Goal: Answer question/provide support

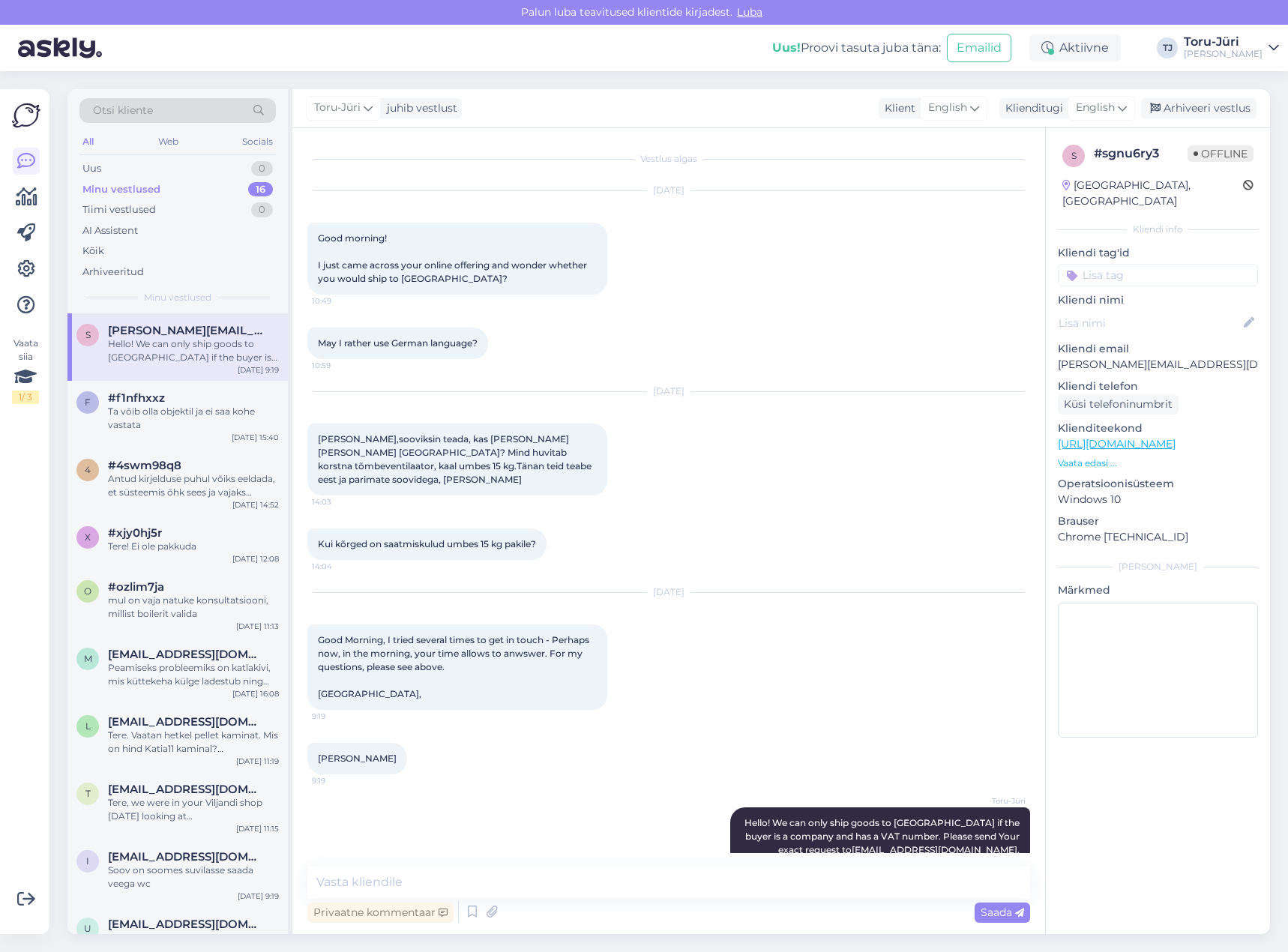
scroll to position [16, 0]
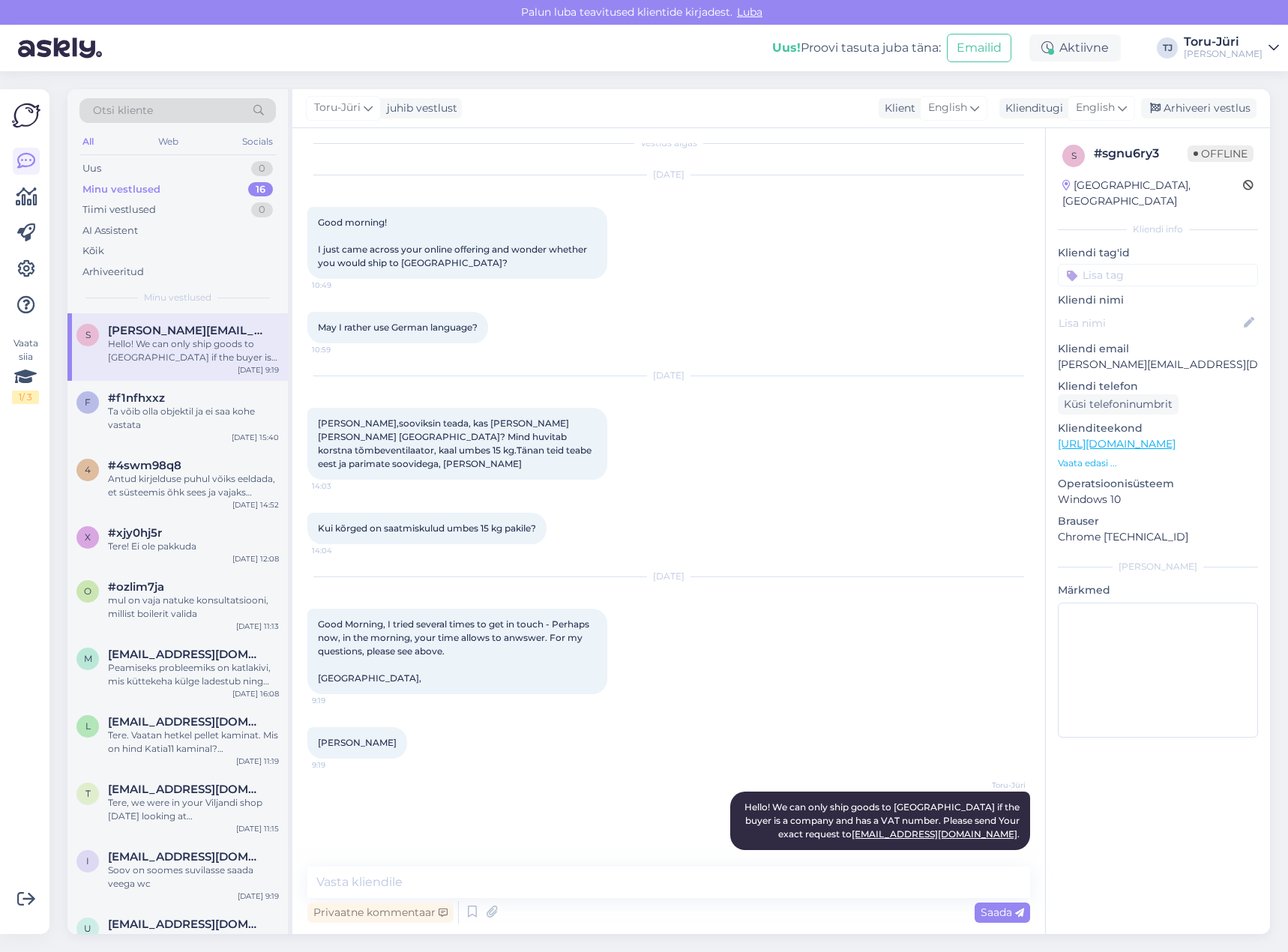
click at [139, 194] on div "Minu vestlused" at bounding box center [122, 189] width 78 height 15
click at [201, 345] on div "Hello! We can only ship goods to [GEOGRAPHIC_DATA] if the buyer is a company an…" at bounding box center [193, 351] width 171 height 27
click at [167, 171] on div "Uus 1" at bounding box center [178, 169] width 196 height 21
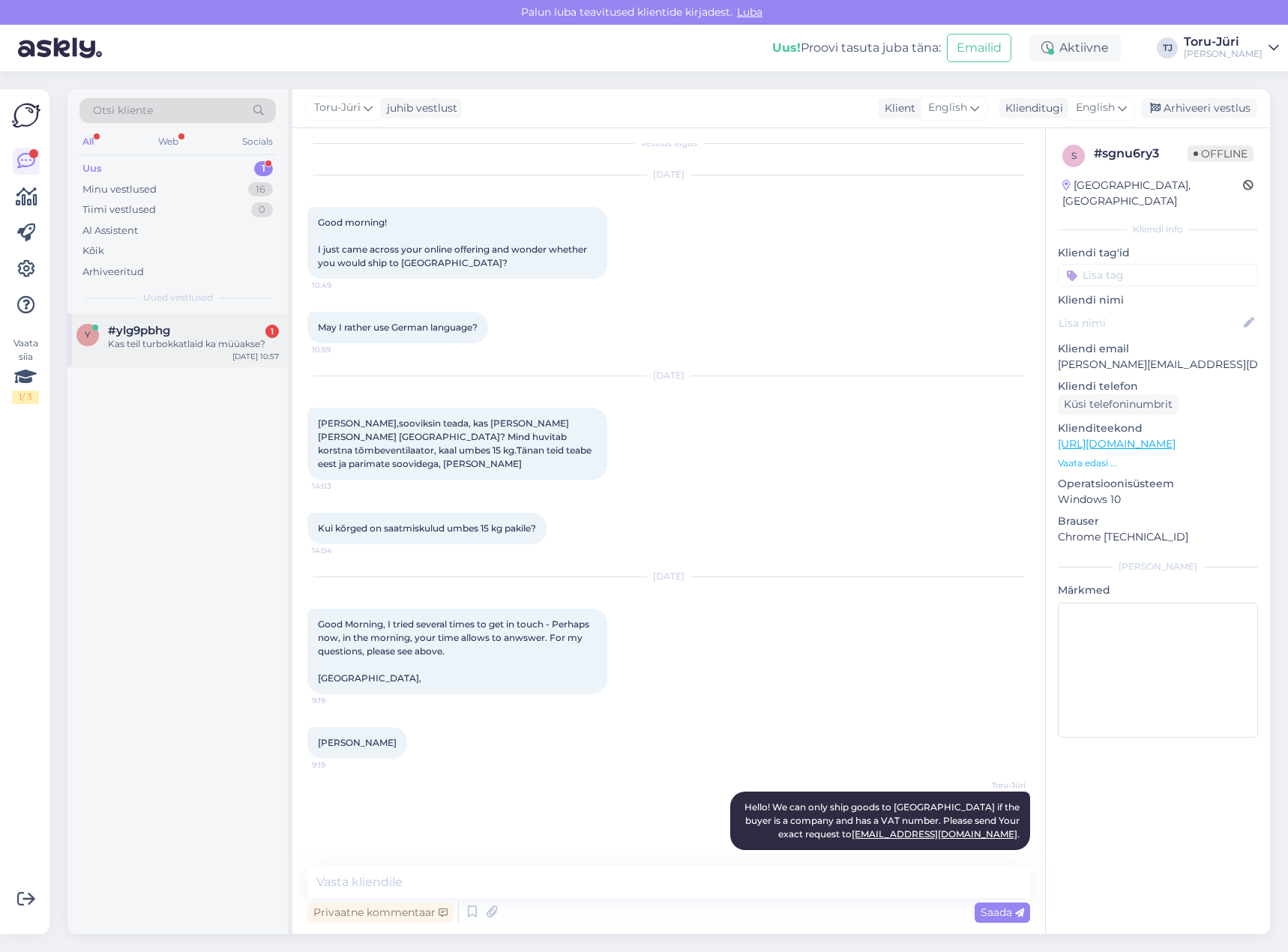
click at [218, 345] on div "Kas teil turbokkatlaid ka müüakse?" at bounding box center [193, 344] width 171 height 14
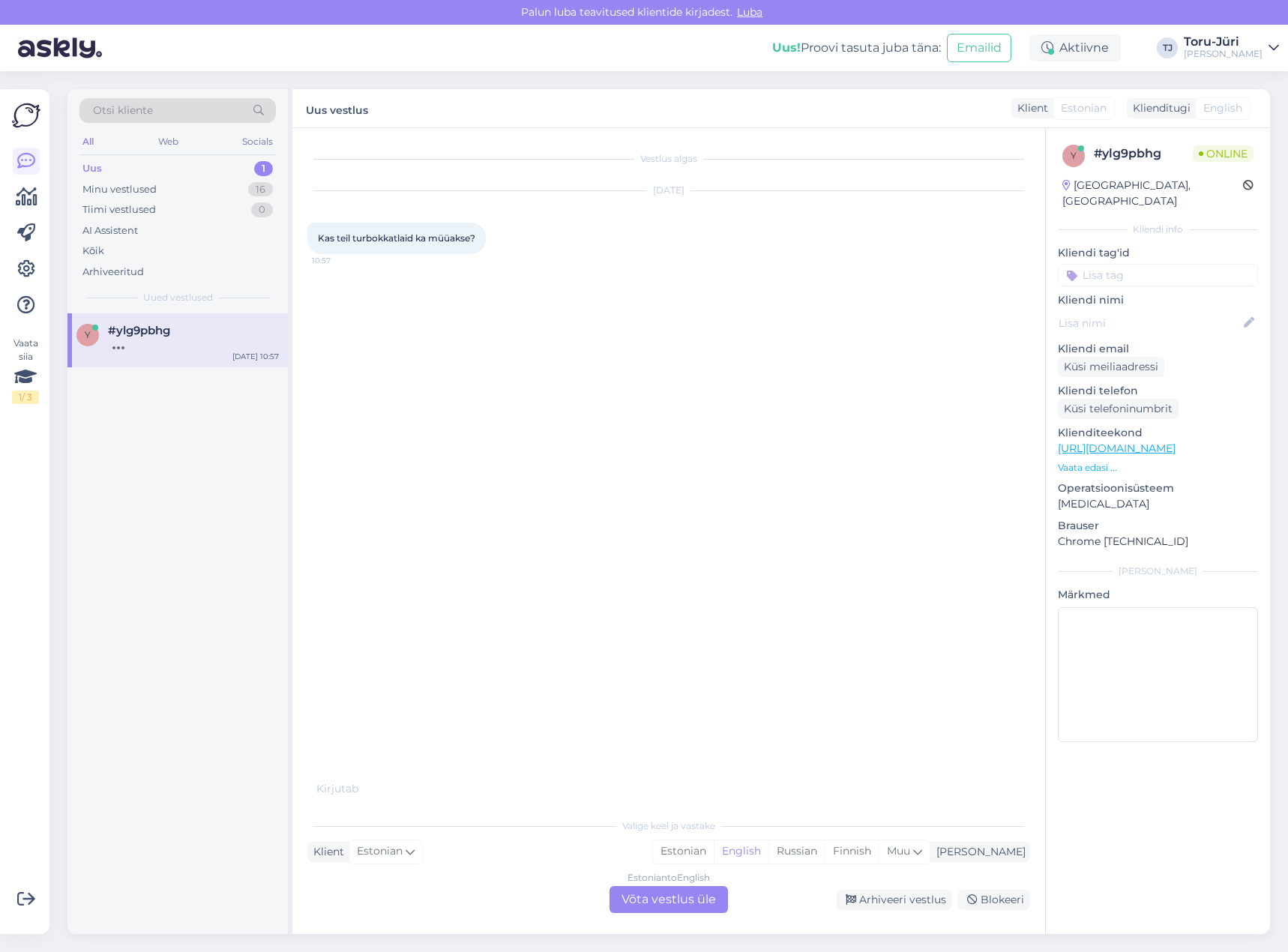
drag, startPoint x: 668, startPoint y: 893, endPoint x: 653, endPoint y: 886, distance: 16.6
click at [668, 893] on div "Estonian to English Võta vestlus üle" at bounding box center [669, 899] width 119 height 27
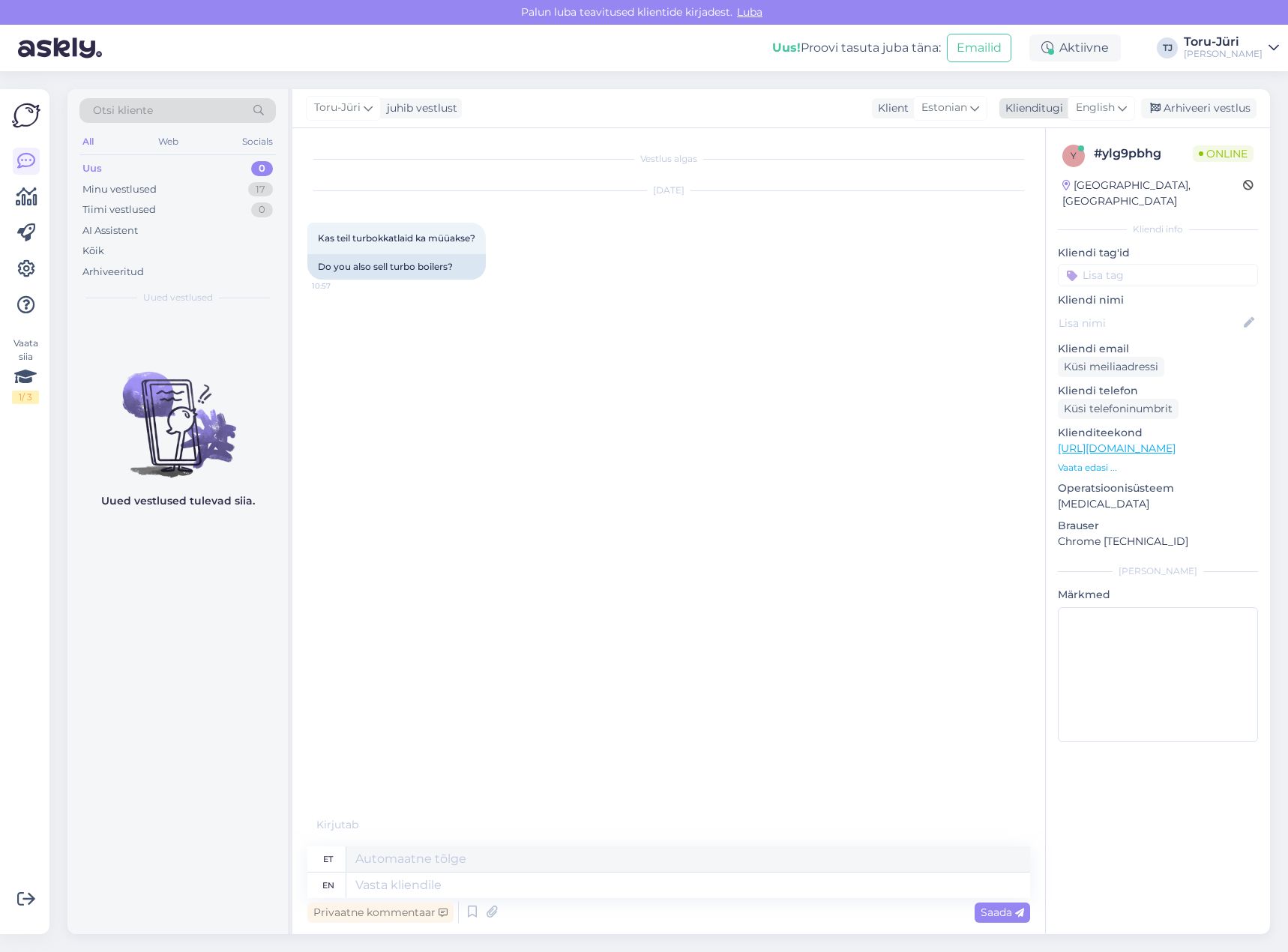
click at [1108, 110] on span "English" at bounding box center [1096, 108] width 39 height 17
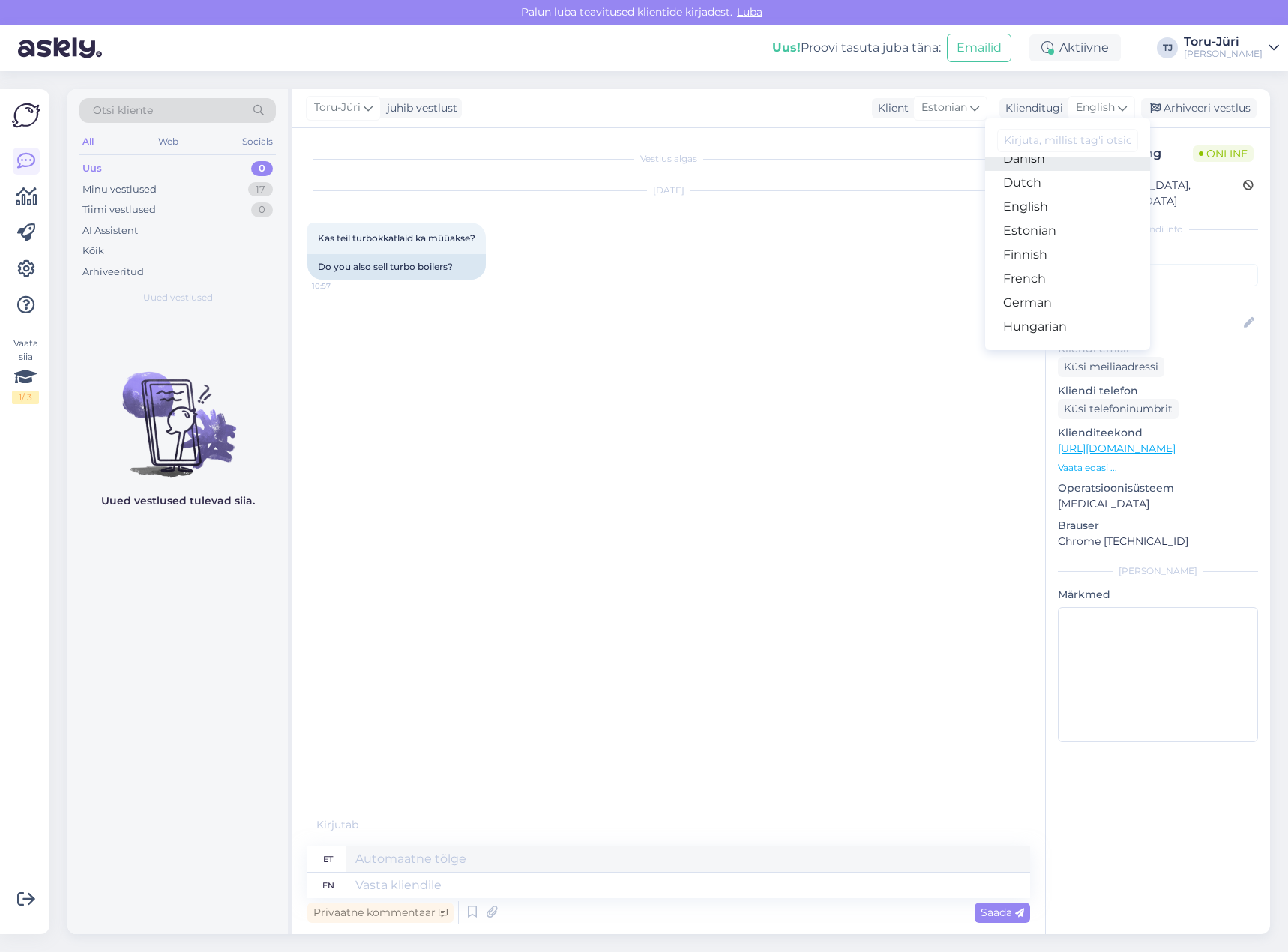
scroll to position [150, 0]
click at [1062, 220] on link "Estonian" at bounding box center [1067, 217] width 165 height 24
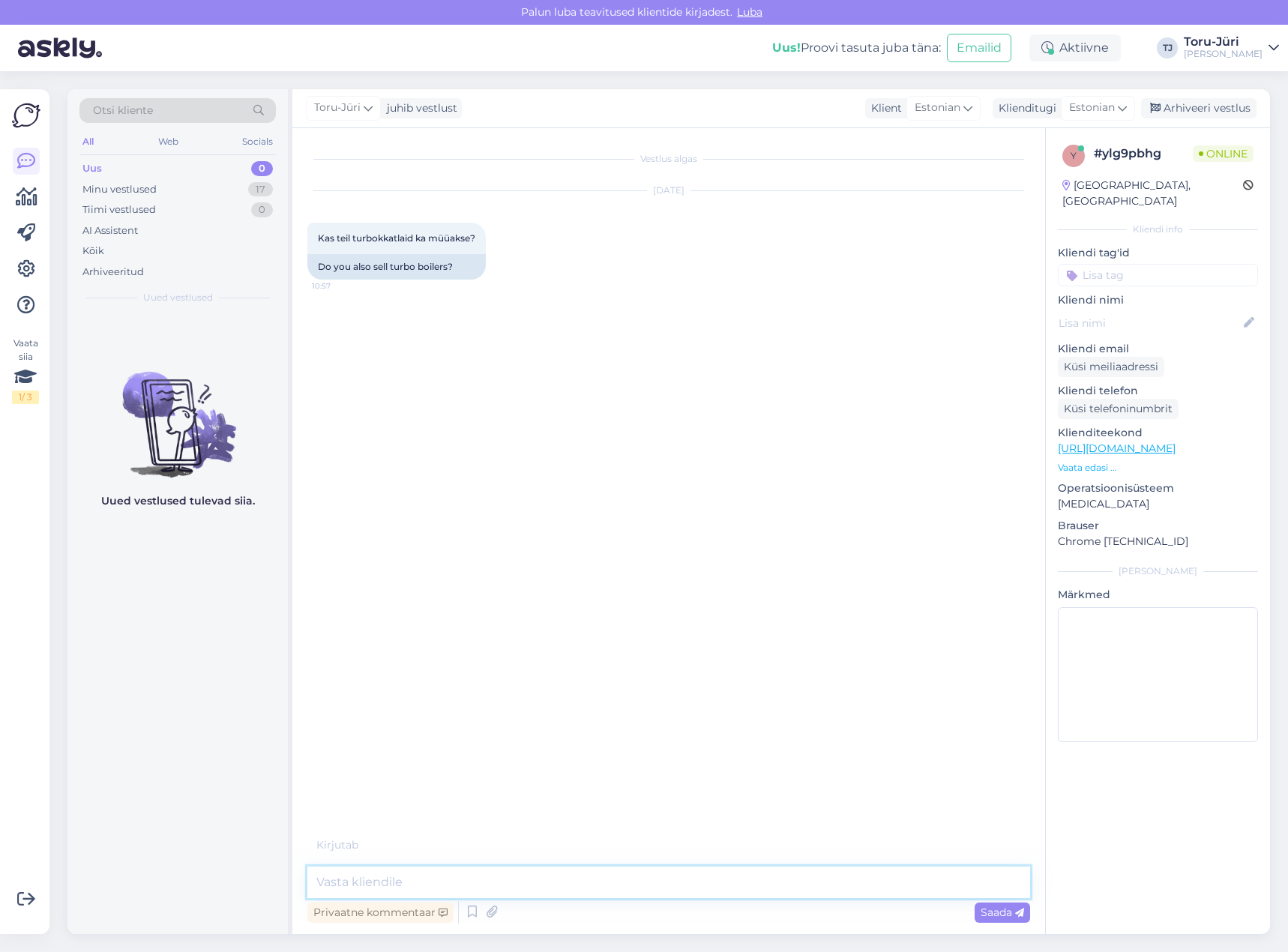
click at [423, 890] on textarea at bounding box center [668, 882] width 722 height 31
click at [555, 878] on textarea at bounding box center [668, 882] width 722 height 31
paste textarea "[URL][DOMAIN_NAME]"
type textarea "Tere! Meil pakkumises antud Ariston gaasikatlad: [URL][DOMAIN_NAME]"
